Goal: Transaction & Acquisition: Book appointment/travel/reservation

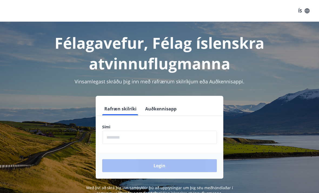
click at [114, 139] on input "phone" at bounding box center [159, 137] width 115 height 13
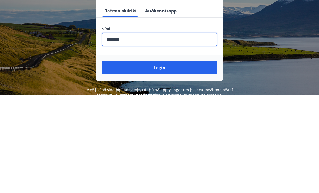
type input "********"
click at [161, 159] on button "Login" at bounding box center [159, 165] width 115 height 13
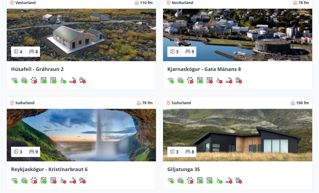
scroll to position [369, 0]
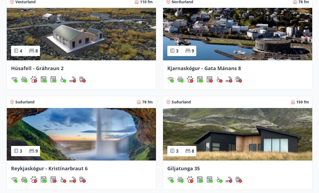
click at [238, 144] on img at bounding box center [237, 134] width 149 height 53
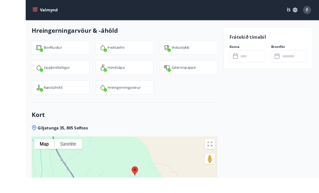
scroll to position [882, 0]
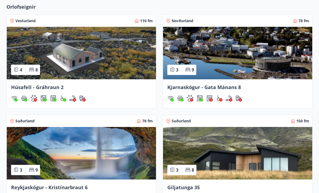
scroll to position [337, 0]
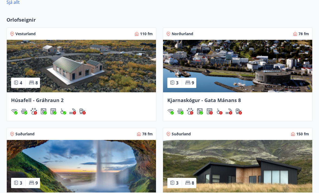
click at [87, 69] on img at bounding box center [81, 66] width 149 height 53
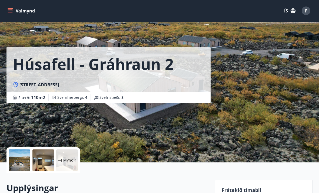
click at [263, 126] on div "Húsafell - Gráhraun 2 Gráhraun 2, [GEOGRAPHIC_DATA] : 110 m2 Svefnherbergi : 4 …" at bounding box center [159, 81] width 306 height 162
click at [250, 114] on div "Húsafell - Gráhraun 2 Gráhraun 2, [GEOGRAPHIC_DATA] : 110 m2 Svefnherbergi : 4 …" at bounding box center [159, 81] width 306 height 162
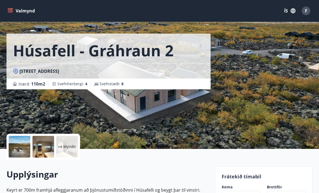
scroll to position [14, 0]
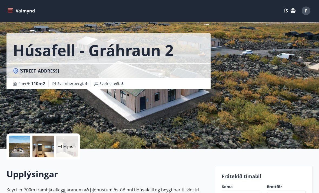
click at [44, 149] on div at bounding box center [43, 147] width 22 height 22
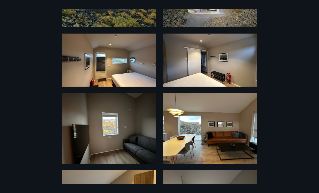
scroll to position [122, 0]
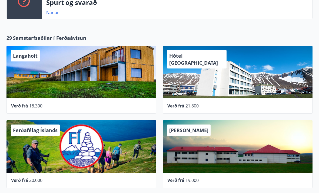
scroll to position [138, 0]
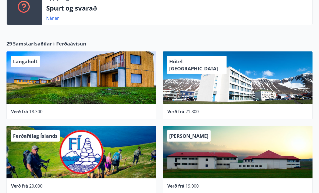
click at [215, 83] on div "Hótel [GEOGRAPHIC_DATA]" at bounding box center [238, 77] width 150 height 53
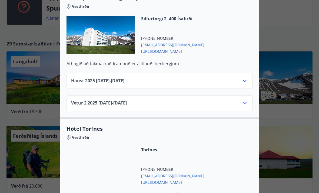
scroll to position [151, 0]
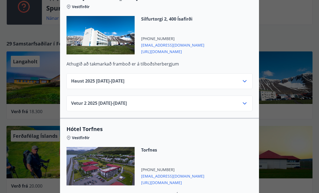
click at [187, 100] on div "Vetur [PHONE_NUMBER][DATE] - [DATE]" at bounding box center [159, 105] width 177 height 11
click at [248, 100] on icon at bounding box center [245, 103] width 6 height 6
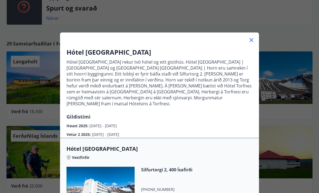
scroll to position [0, 0]
click at [254, 39] on icon at bounding box center [252, 40] width 6 height 6
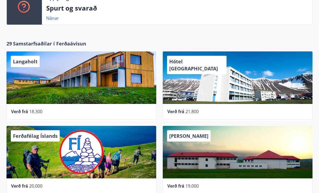
click at [70, 75] on div "Langaholt" at bounding box center [81, 77] width 150 height 53
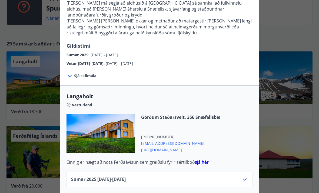
scroll to position [148, 0]
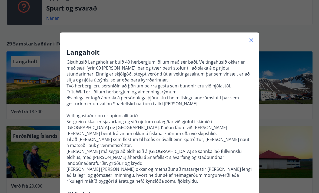
scroll to position [0, 0]
click at [253, 41] on icon at bounding box center [252, 40] width 6 height 6
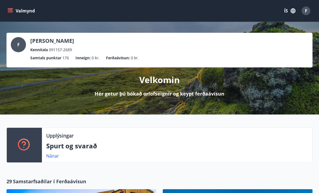
click at [308, 12] on span "F" at bounding box center [306, 11] width 2 height 6
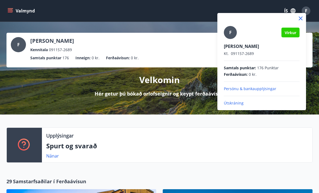
click at [238, 104] on p "Útskráning" at bounding box center [262, 102] width 76 height 5
